Goal: Transaction & Acquisition: Subscribe to service/newsletter

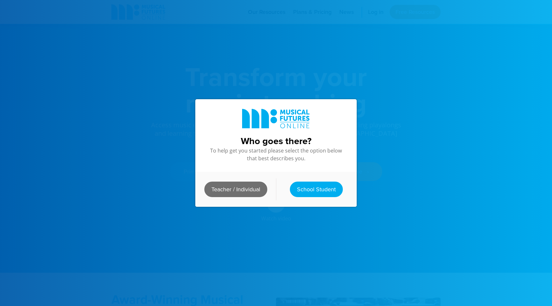
click at [237, 188] on link "Teacher / Individual" at bounding box center [235, 188] width 63 height 15
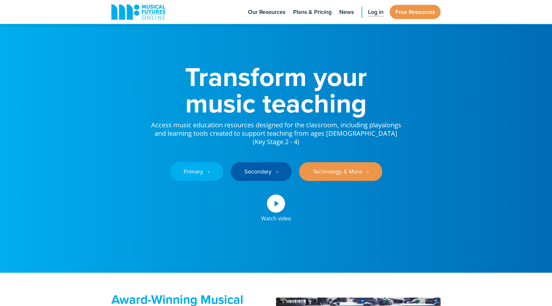
click at [374, 9] on span "Log in" at bounding box center [375, 12] width 15 height 9
click at [374, 8] on span "Log in" at bounding box center [375, 12] width 15 height 9
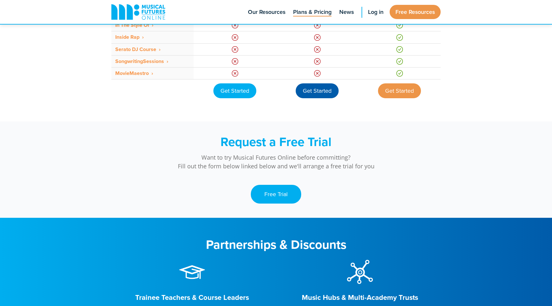
scroll to position [576, 0]
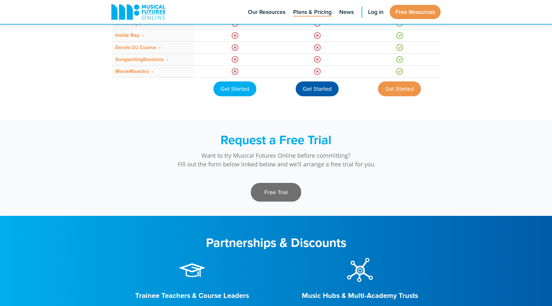
click at [283, 191] on link "Free Trial" at bounding box center [276, 192] width 50 height 19
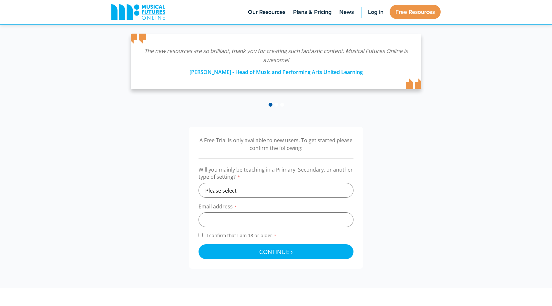
scroll to position [171, 0]
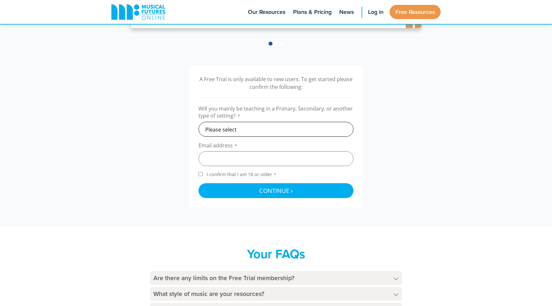
click at [246, 130] on select "Please select Primary Secondary Other" at bounding box center [276, 129] width 155 height 15
select select "secondary"
click at [199, 122] on select "Please select Primary Secondary Other" at bounding box center [276, 129] width 155 height 15
click at [243, 159] on input "email" at bounding box center [276, 158] width 155 height 15
type input "ian.newtongrant@cumberlandcst.org"
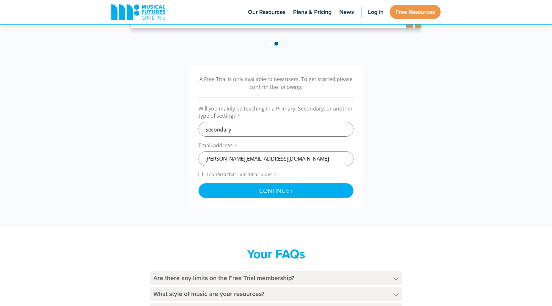
click at [202, 172] on label "I confirm that I am 18 or older *" at bounding box center [276, 175] width 155 height 9
click at [202, 172] on input "I confirm that I am 18 or older *" at bounding box center [201, 174] width 4 height 4
checkbox input "true"
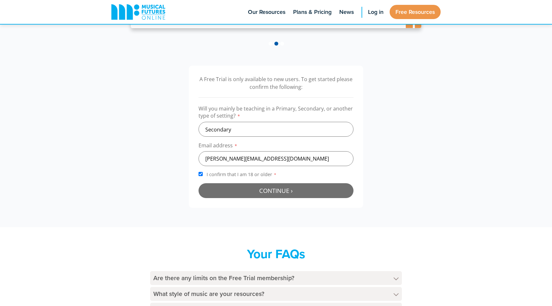
click at [251, 193] on button "Continue › Checking your details..." at bounding box center [276, 190] width 155 height 15
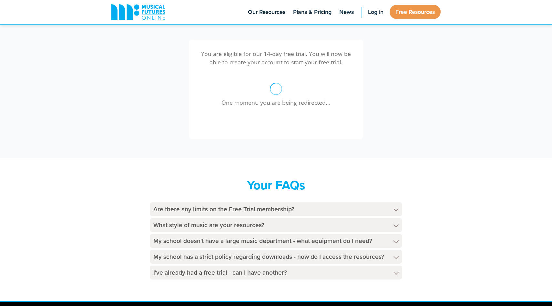
scroll to position [196, 0]
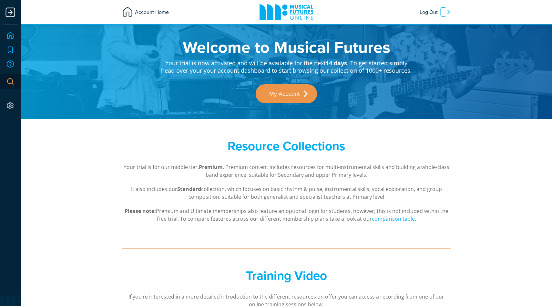
click at [155, 11] on span "Account Home" at bounding box center [151, 12] width 36 height 12
click at [9, 36] on link "Home" at bounding box center [10, 35] width 14 height 14
